Goal: Obtain resource: Obtain resource

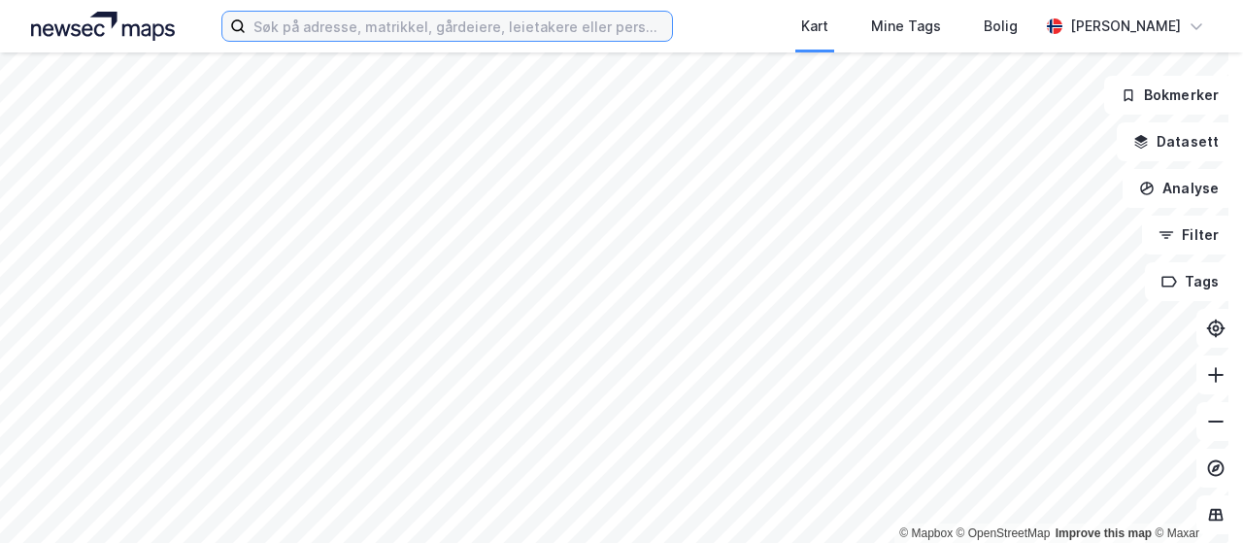
click at [534, 27] on input at bounding box center [459, 26] width 426 height 29
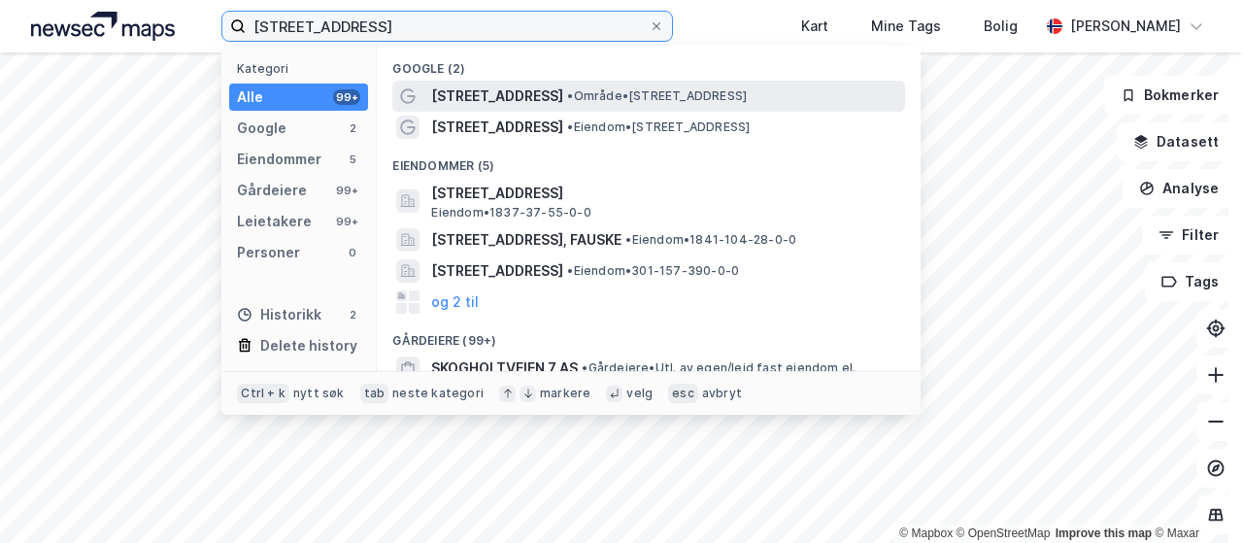
type input "[STREET_ADDRESS]"
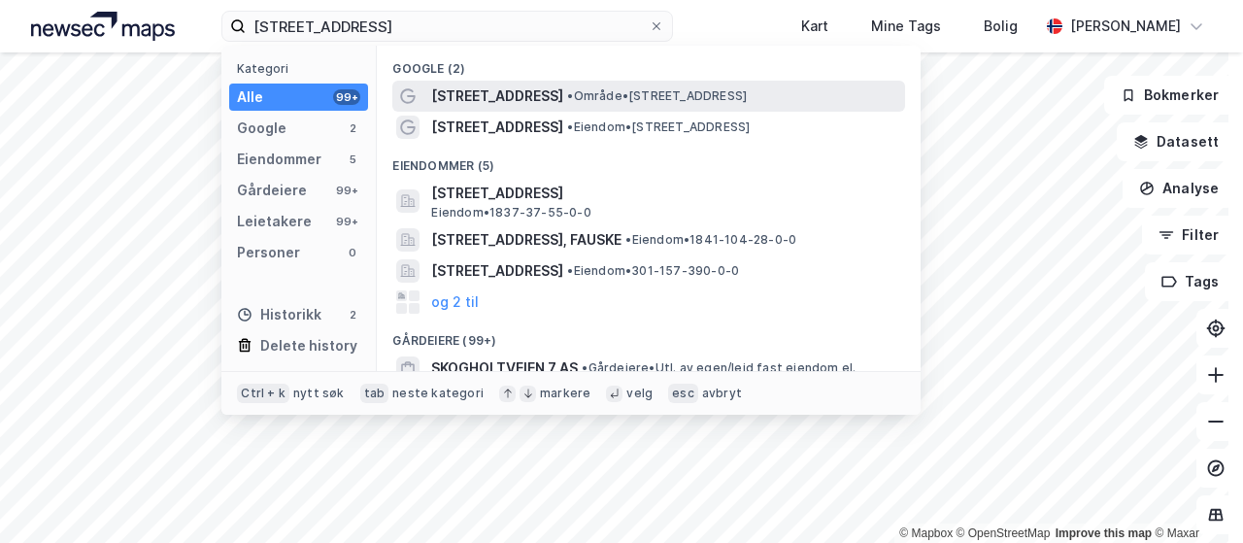
click at [567, 98] on span "•" at bounding box center [570, 95] width 6 height 15
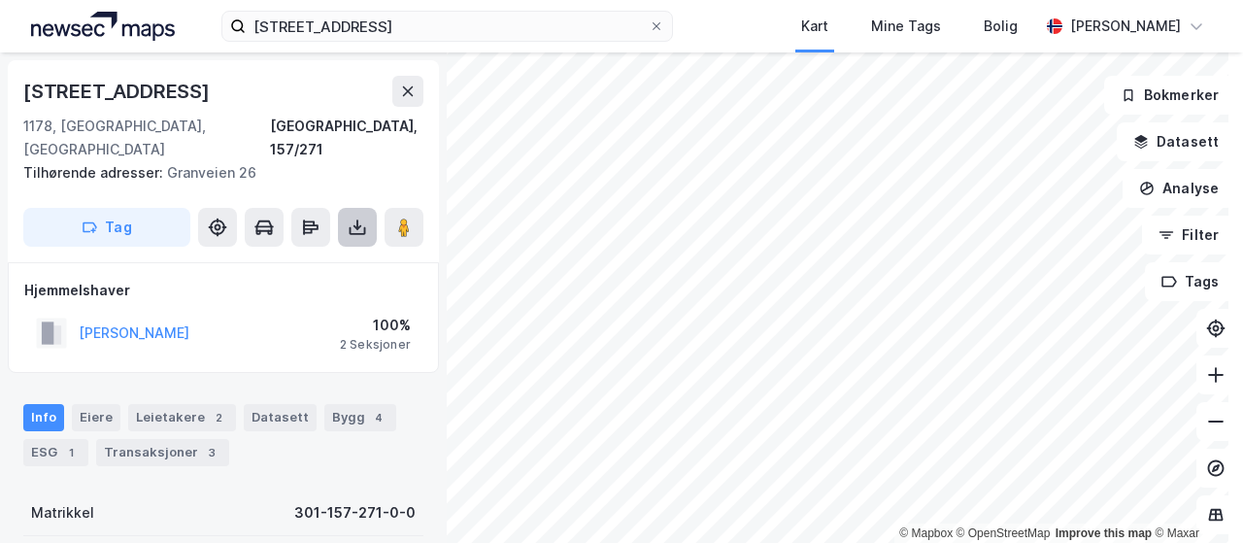
click at [361, 218] on icon at bounding box center [357, 227] width 19 height 19
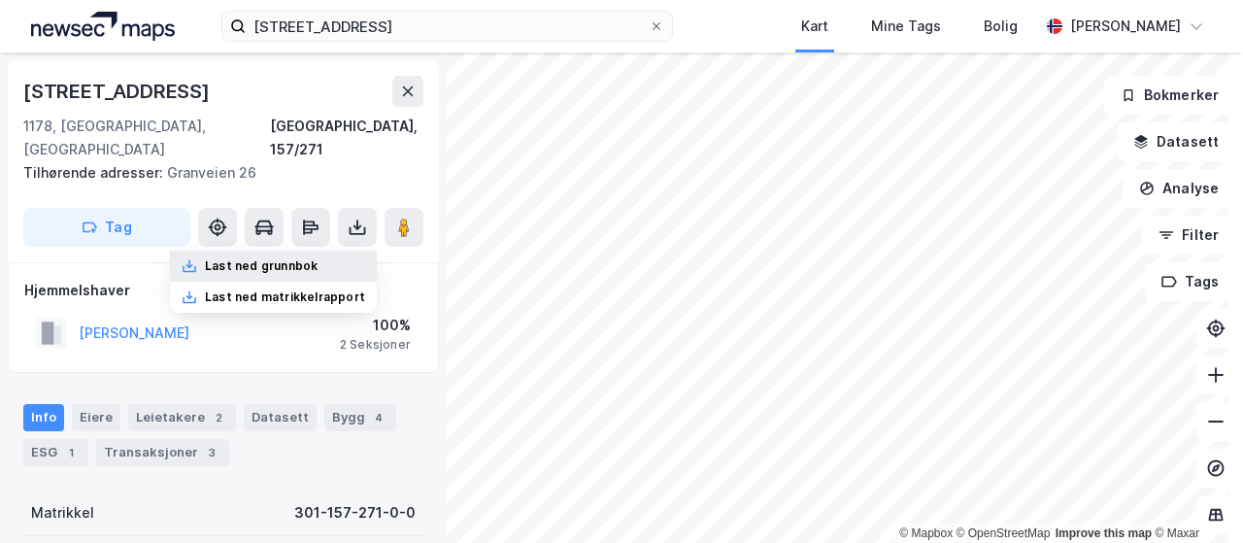
click at [309, 258] on div "Last ned grunnbok" at bounding box center [261, 266] width 113 height 16
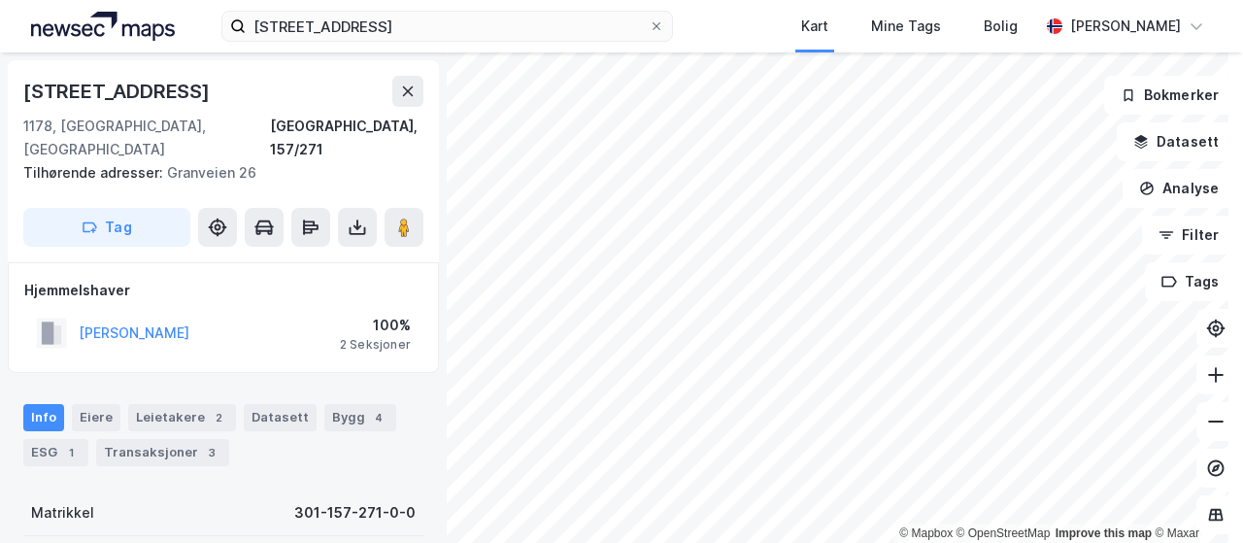
click at [750, 20] on div "skogholtveien 9 Kart Mine Tags Bolig [PERSON_NAME]" at bounding box center [621, 26] width 1243 height 52
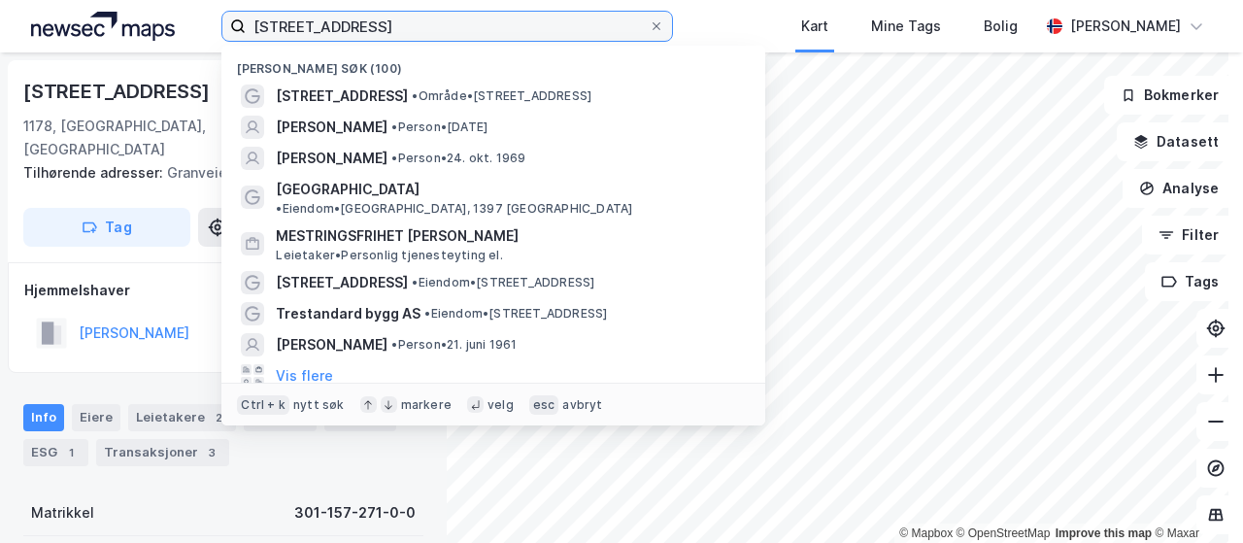
click at [468, 24] on input "[STREET_ADDRESS]" at bounding box center [447, 26] width 403 height 29
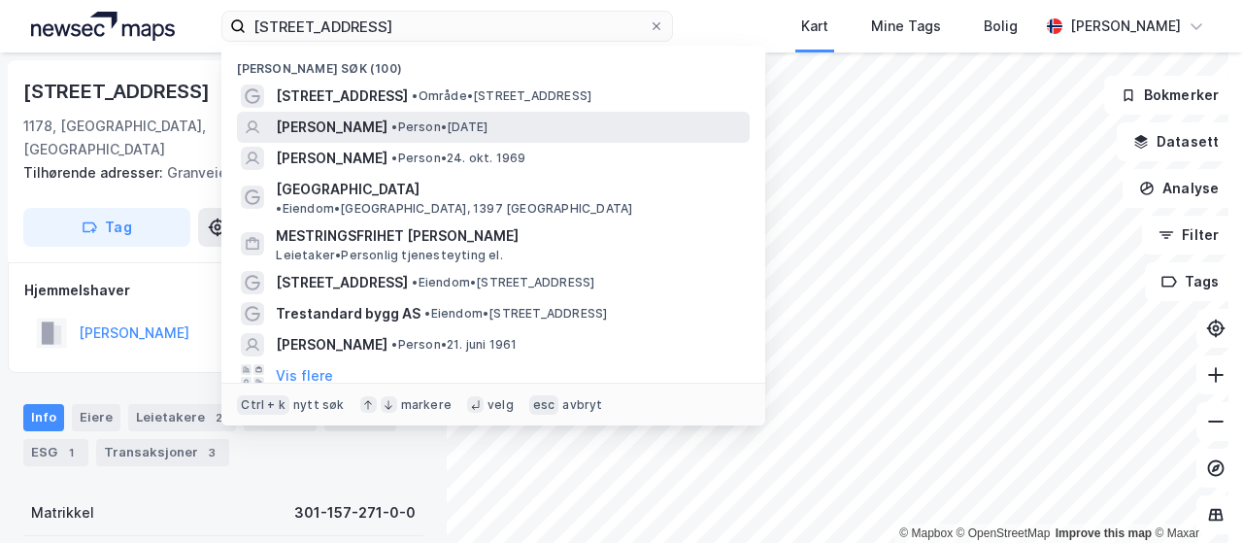
click at [383, 126] on div "[PERSON_NAME] • Person • [DATE]" at bounding box center [511, 127] width 470 height 23
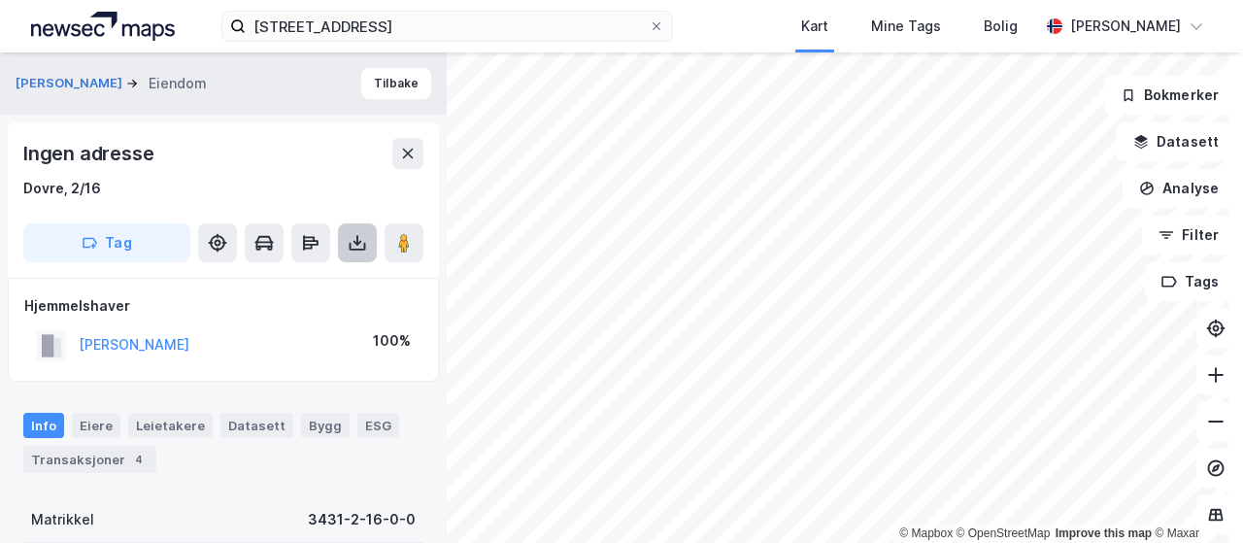
click at [354, 235] on icon at bounding box center [357, 242] width 19 height 19
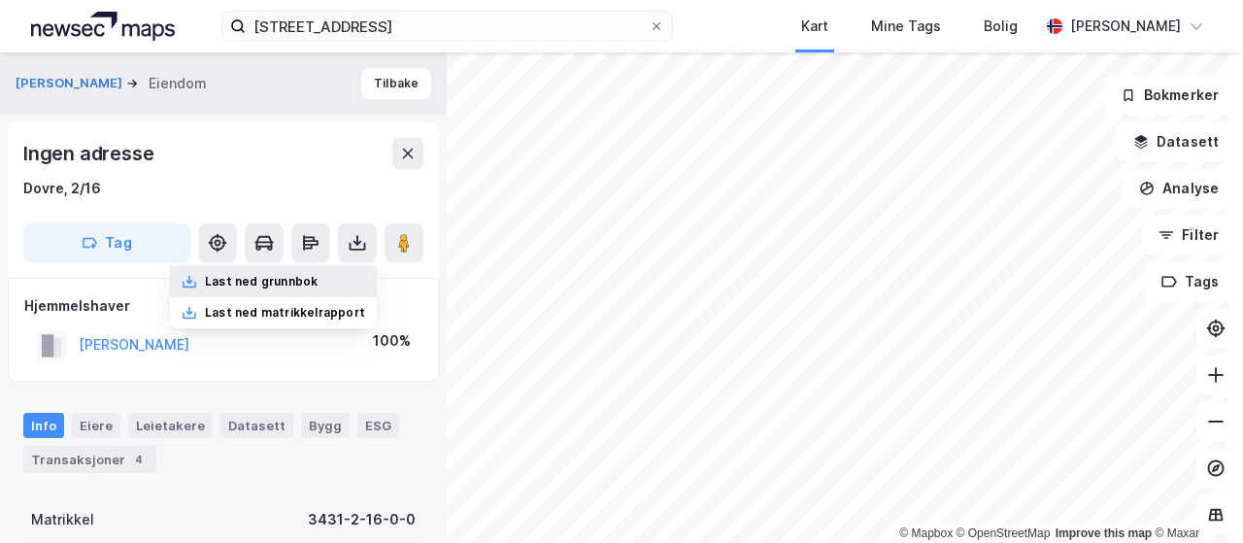
click at [299, 274] on div "Last ned grunnbok" at bounding box center [261, 282] width 113 height 16
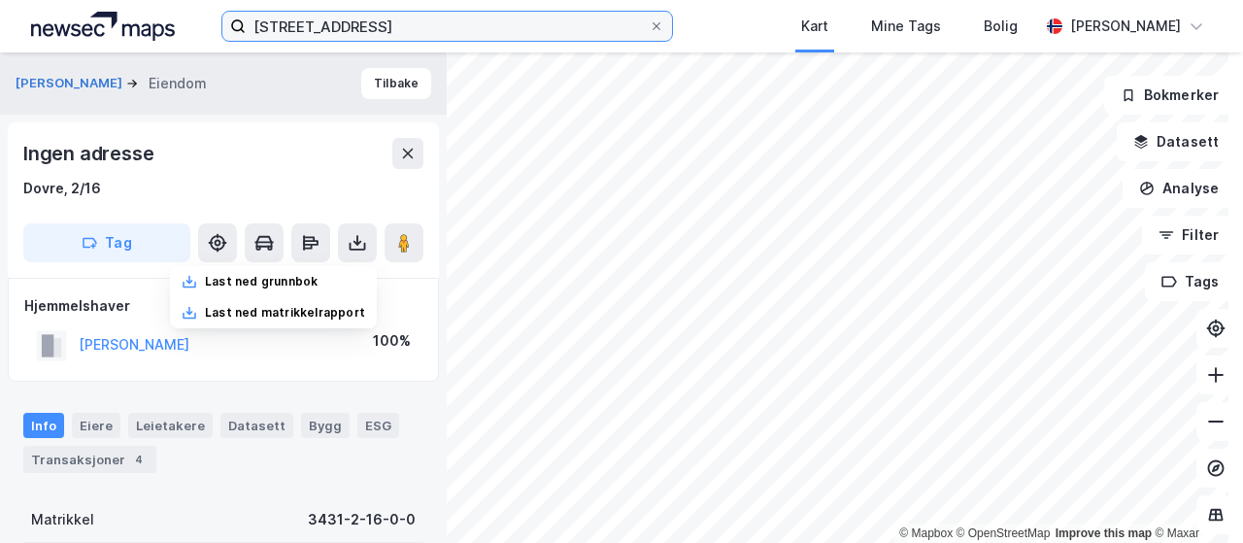
click at [425, 24] on input "[STREET_ADDRESS]" at bounding box center [447, 26] width 403 height 29
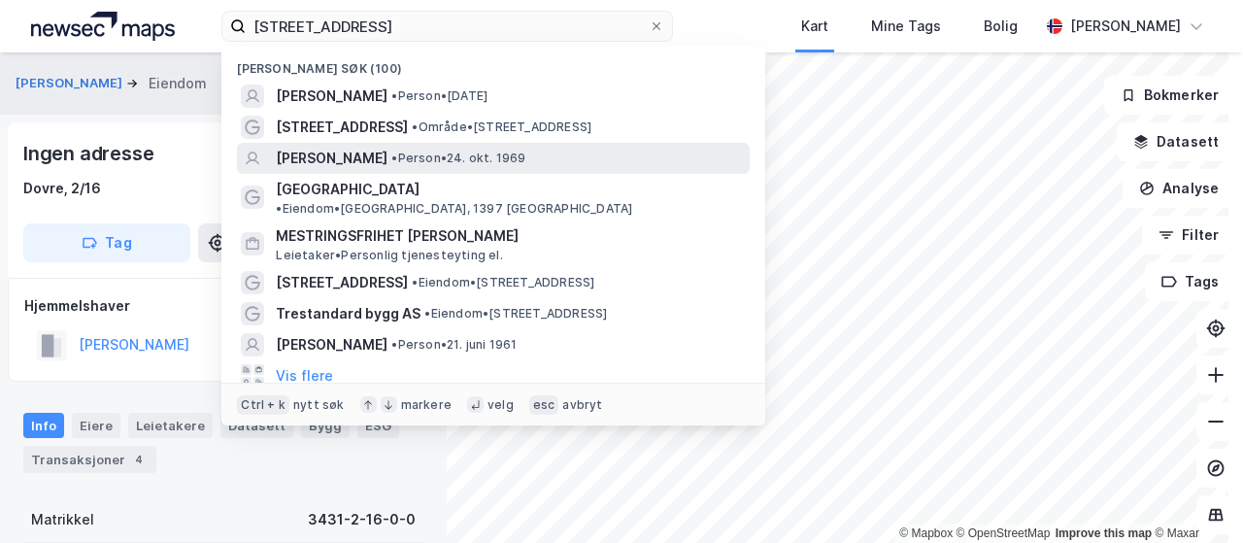
click at [388, 156] on span "[PERSON_NAME]" at bounding box center [332, 158] width 112 height 23
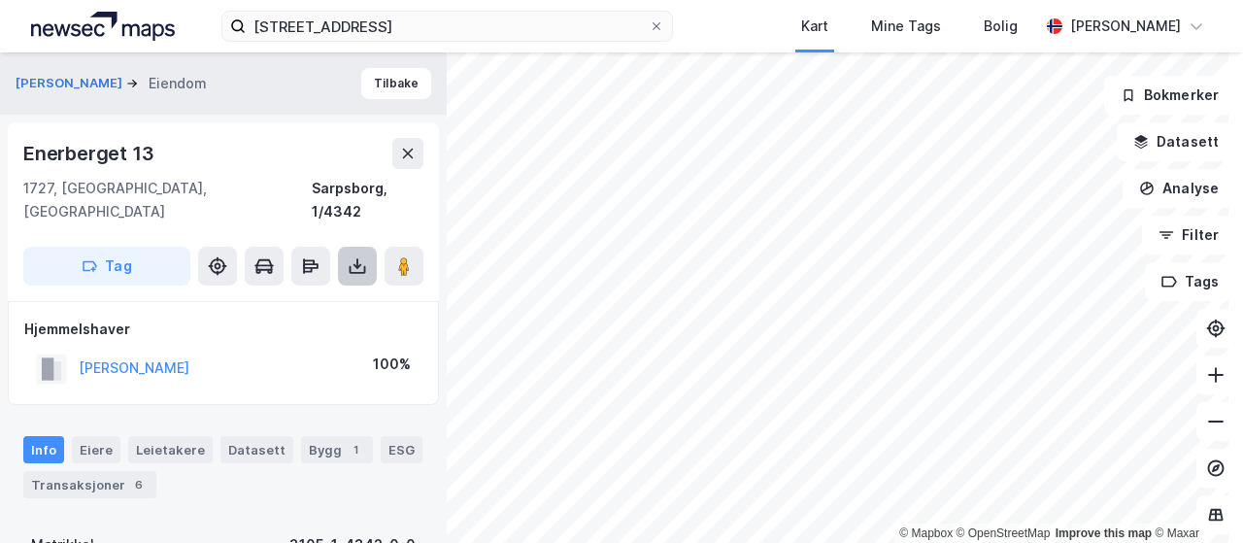
click at [356, 264] on icon at bounding box center [358, 266] width 8 height 5
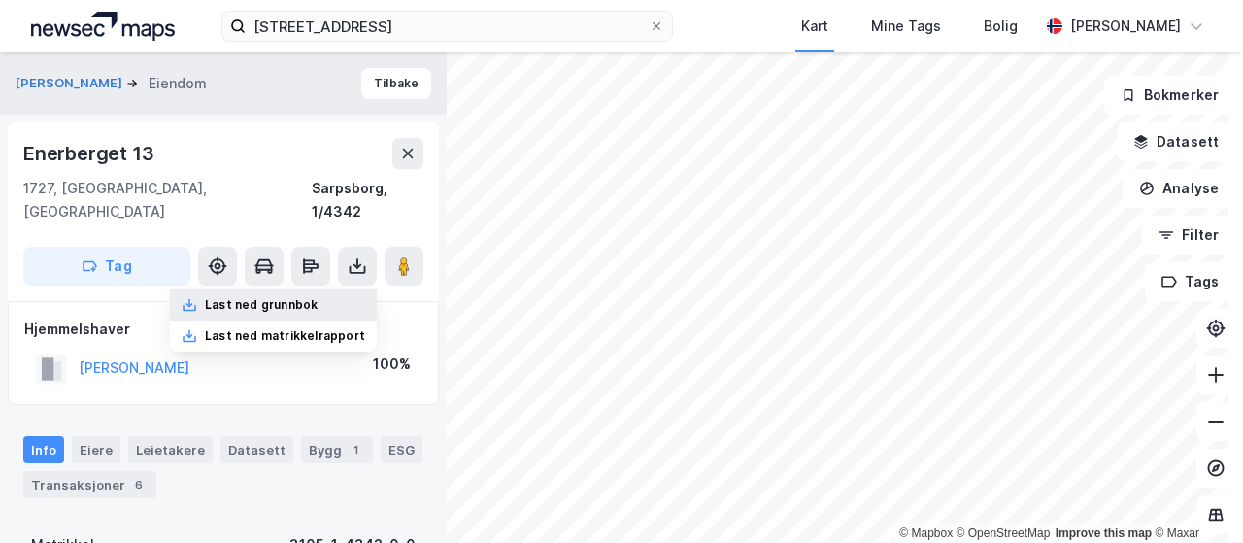
click at [295, 297] on div "Last ned grunnbok" at bounding box center [261, 305] width 113 height 16
